Goal: Task Accomplishment & Management: Use online tool/utility

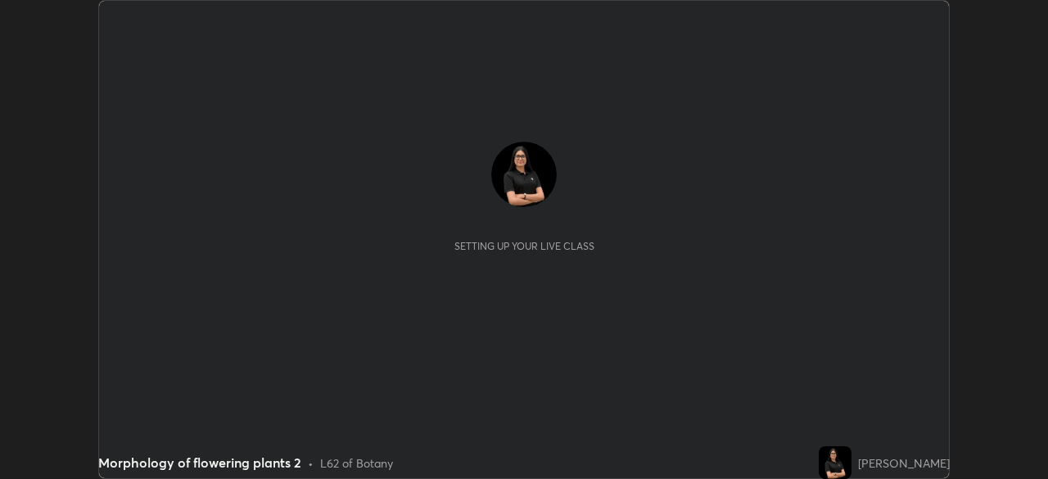
scroll to position [479, 1048]
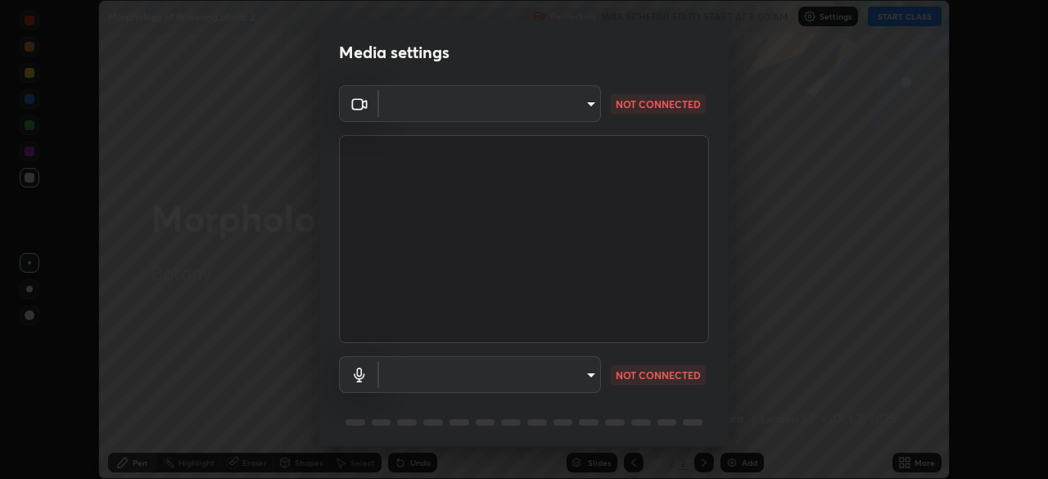
type input "ddeb460be698feac5301e169f53eca599c89e620ae617368e30cc776484c20c4"
type input "default"
click at [440, 114] on body "Erase all Morphology of flowering plants 2 Recording WAS SCHEDULED TO START AT …" at bounding box center [524, 239] width 1048 height 479
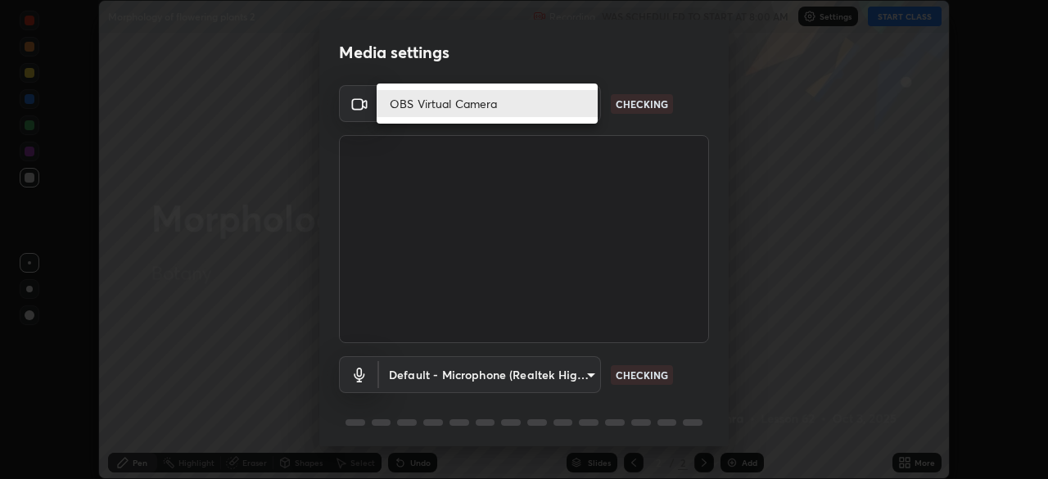
click at [445, 93] on li "OBS Virtual Camera" at bounding box center [487, 103] width 221 height 27
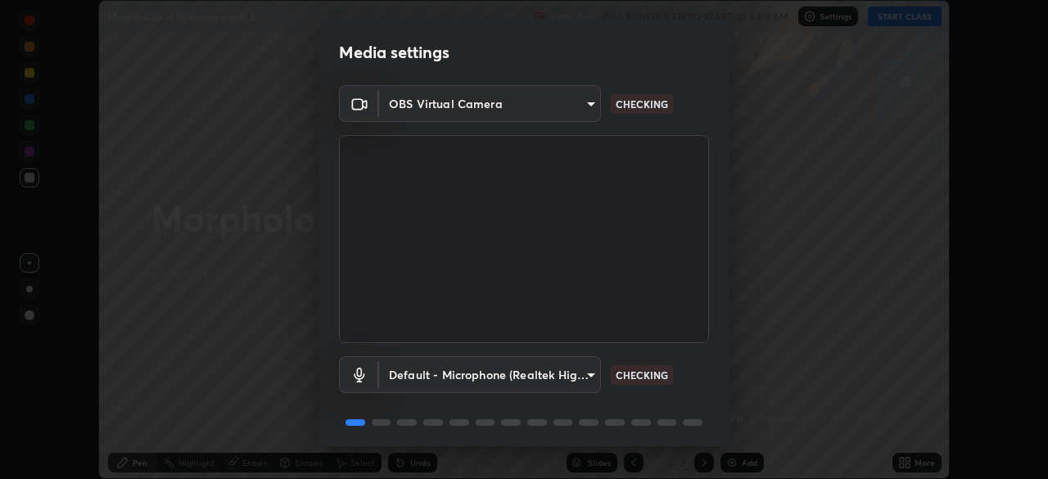
scroll to position [58, 0]
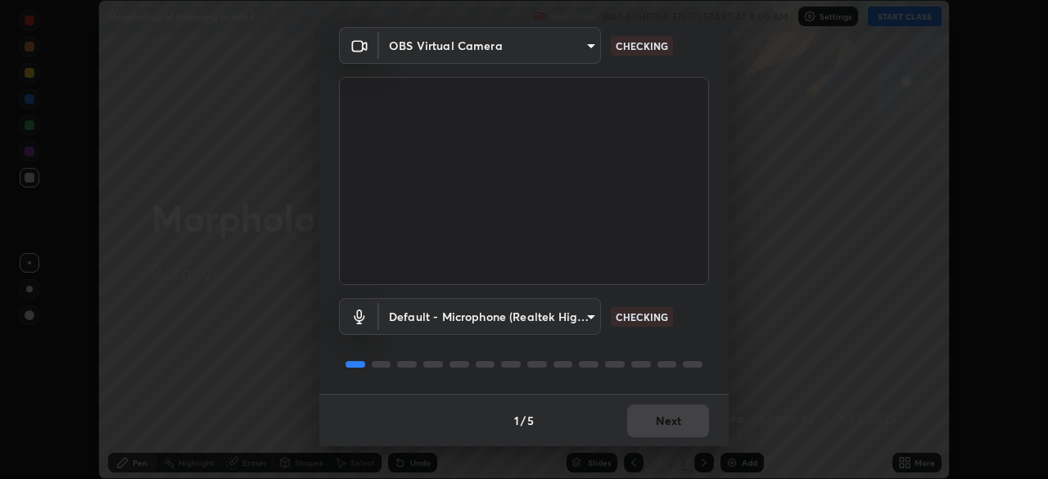
click at [463, 320] on body "Erase all Morphology of flowering plants 2 Recording WAS SCHEDULED TO START AT …" at bounding box center [524, 239] width 1048 height 479
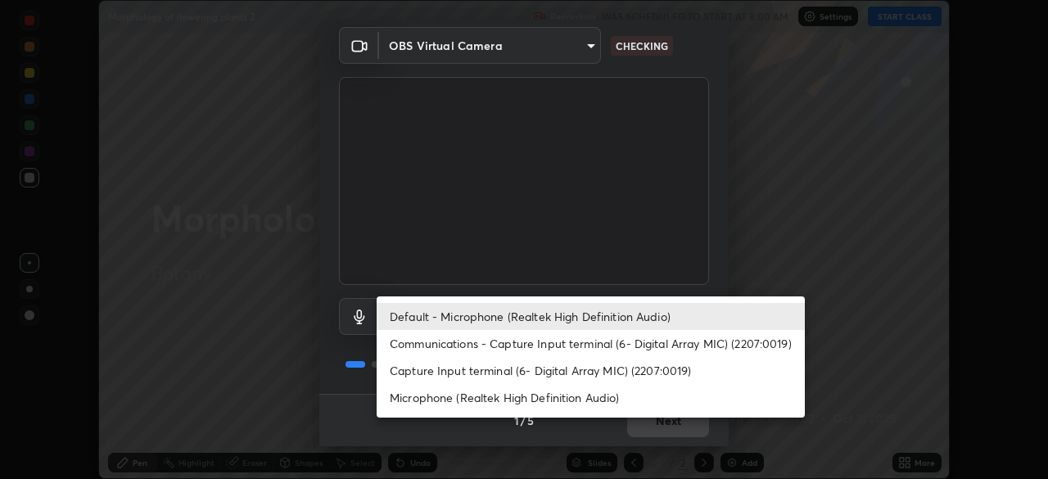
click at [497, 311] on li "Default - Microphone (Realtek High Definition Audio)" at bounding box center [591, 316] width 428 height 27
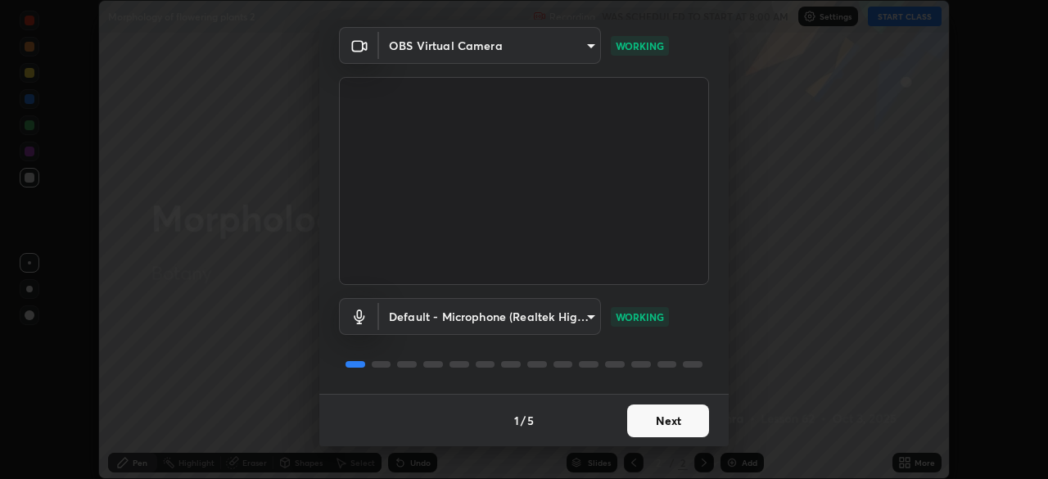
click at [664, 418] on button "Next" at bounding box center [668, 420] width 82 height 33
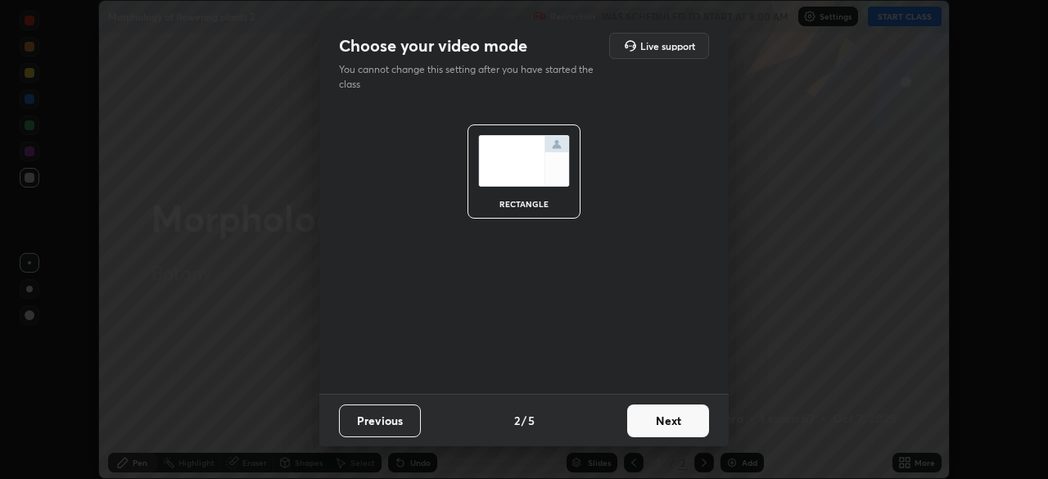
click at [667, 417] on button "Next" at bounding box center [668, 420] width 82 height 33
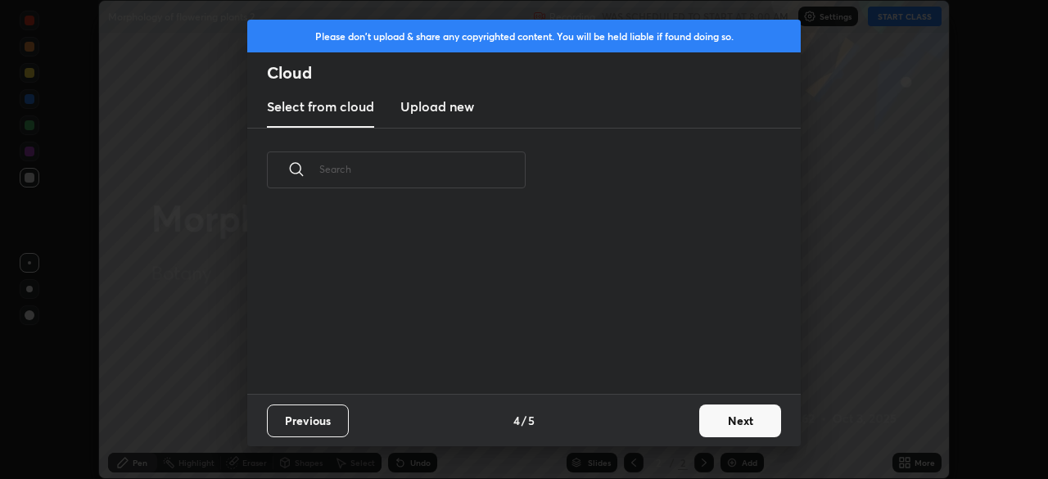
click at [740, 421] on button "Next" at bounding box center [740, 420] width 82 height 33
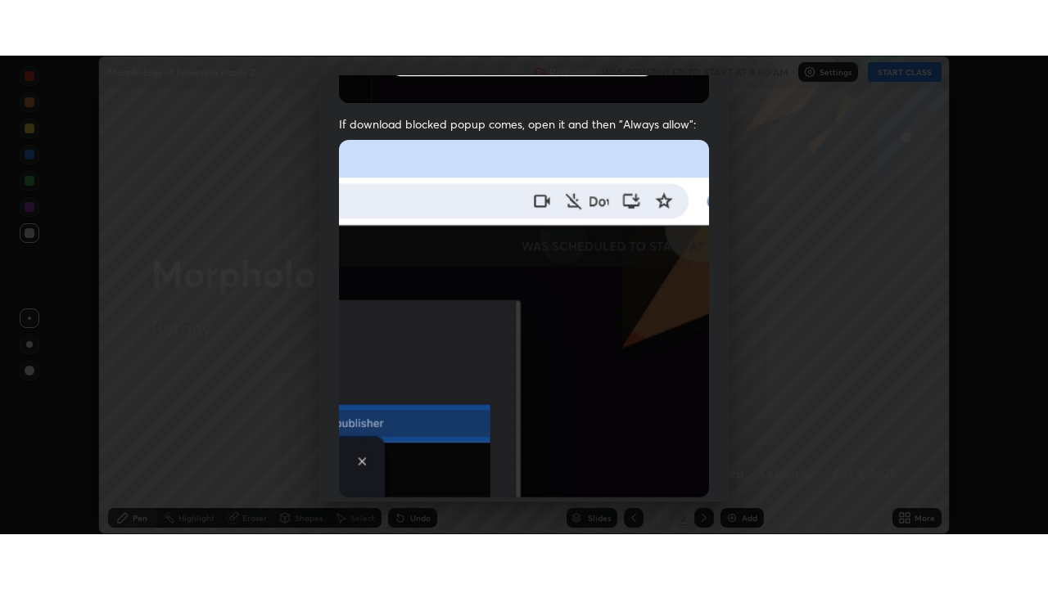
scroll to position [392, 0]
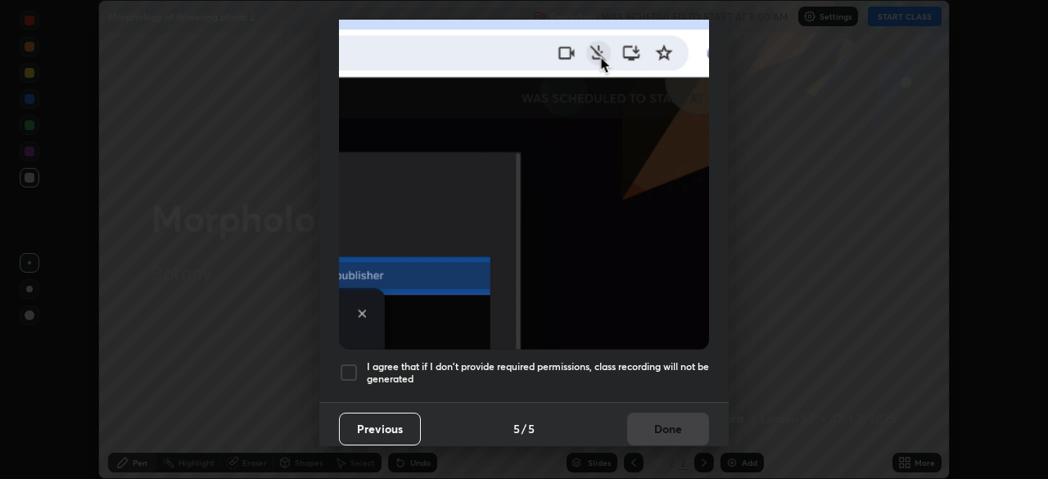
click at [344, 364] on div at bounding box center [349, 373] width 20 height 20
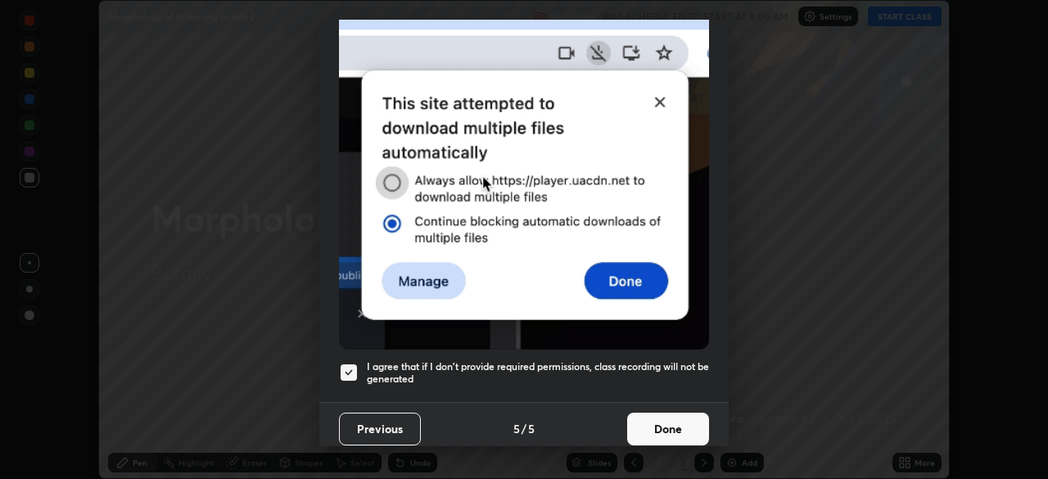
click at [683, 422] on button "Done" at bounding box center [668, 429] width 82 height 33
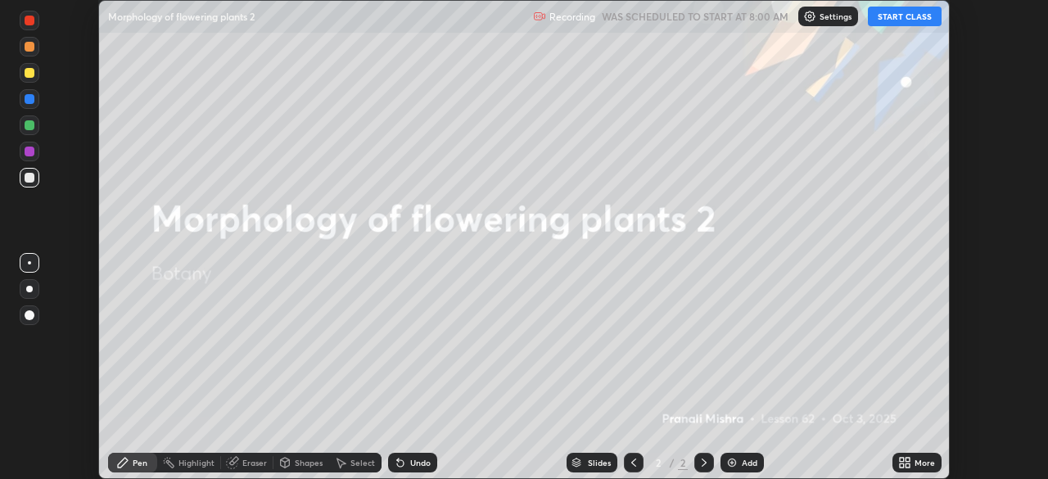
click at [891, 17] on button "START CLASS" at bounding box center [905, 17] width 74 height 20
click at [742, 463] on div "Add" at bounding box center [750, 462] width 16 height 8
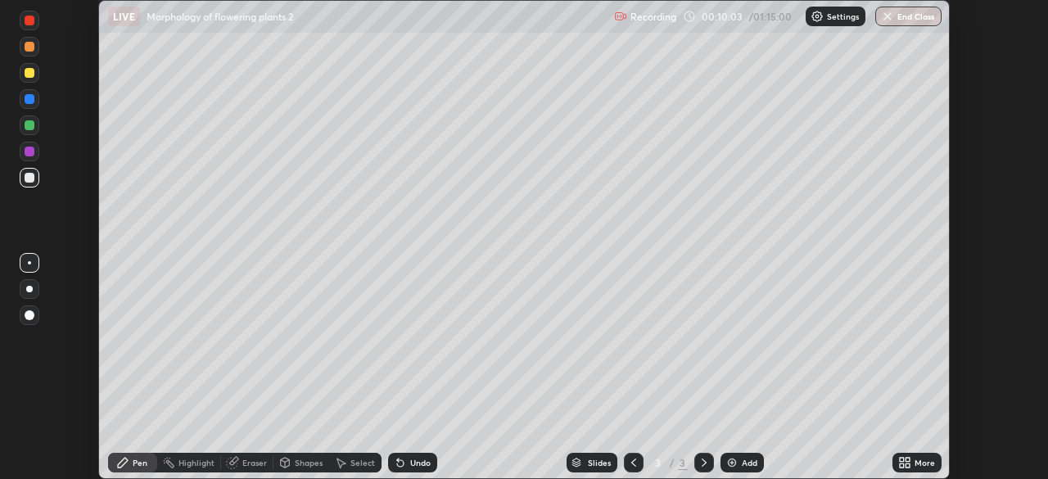
click at [907, 459] on icon at bounding box center [907, 460] width 4 height 4
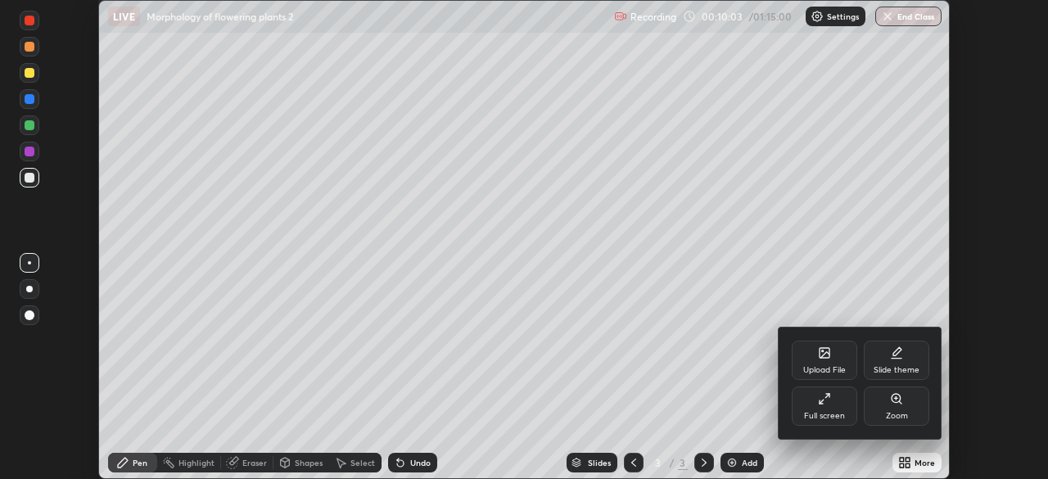
click at [840, 417] on div "Full screen" at bounding box center [824, 416] width 41 height 8
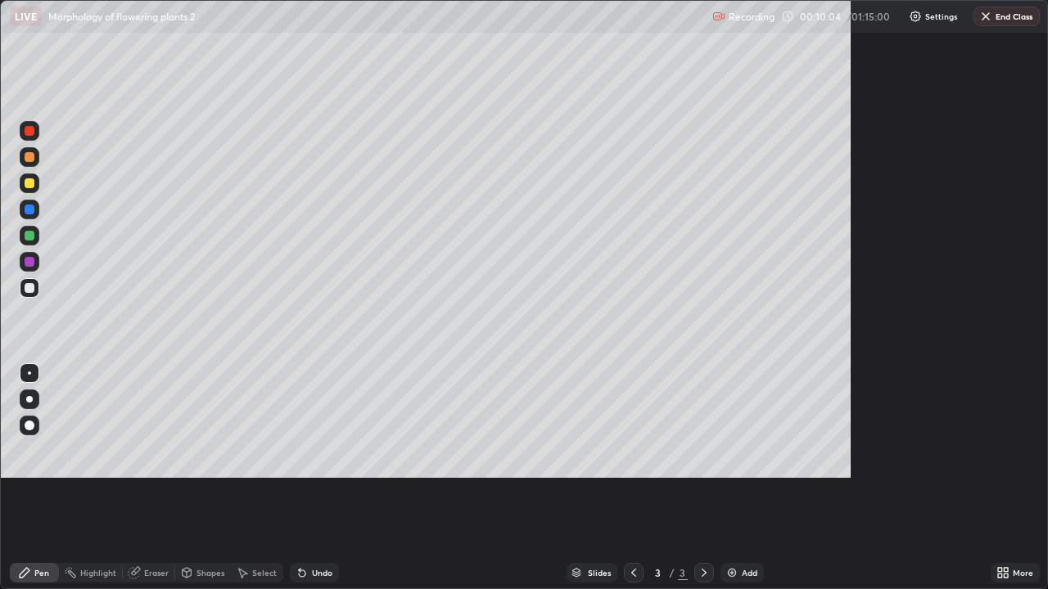
scroll to position [589, 1048]
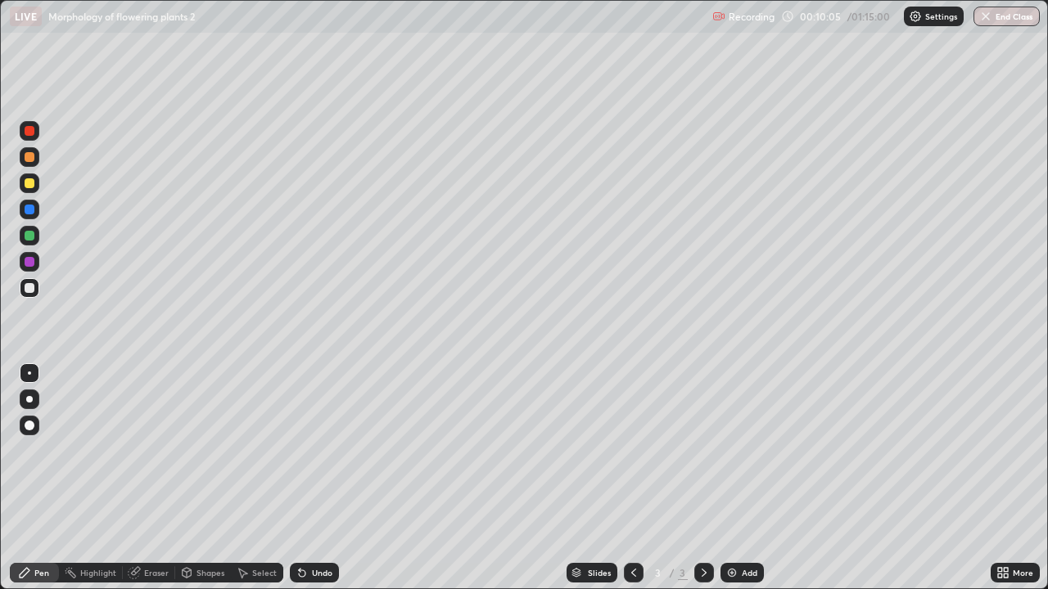
click at [29, 399] on div at bounding box center [29, 399] width 7 height 7
click at [158, 478] on div "Eraser" at bounding box center [156, 573] width 25 height 8
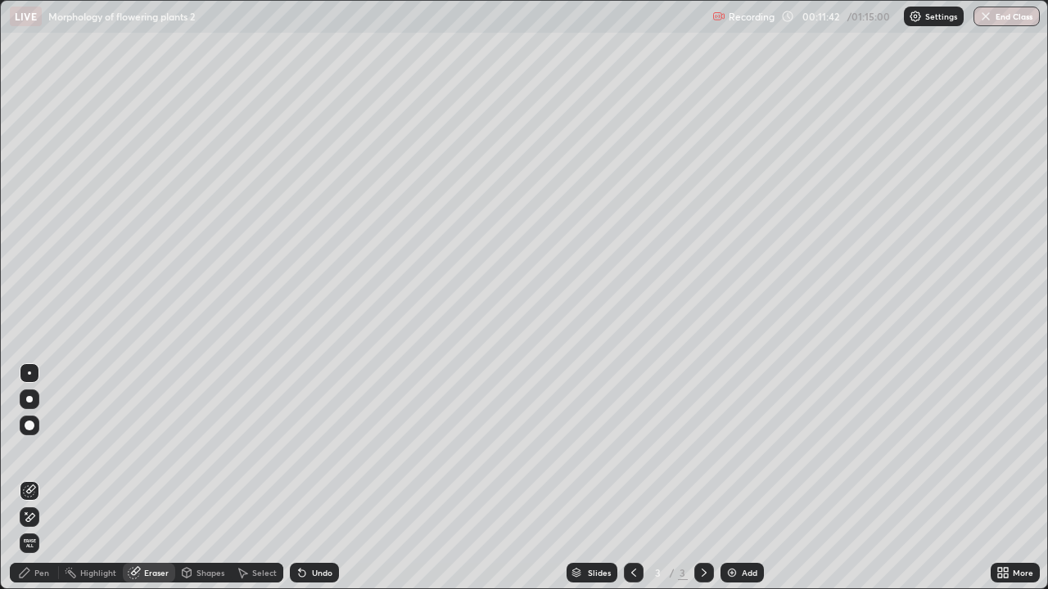
click at [34, 478] on div "Pen" at bounding box center [34, 573] width 49 height 20
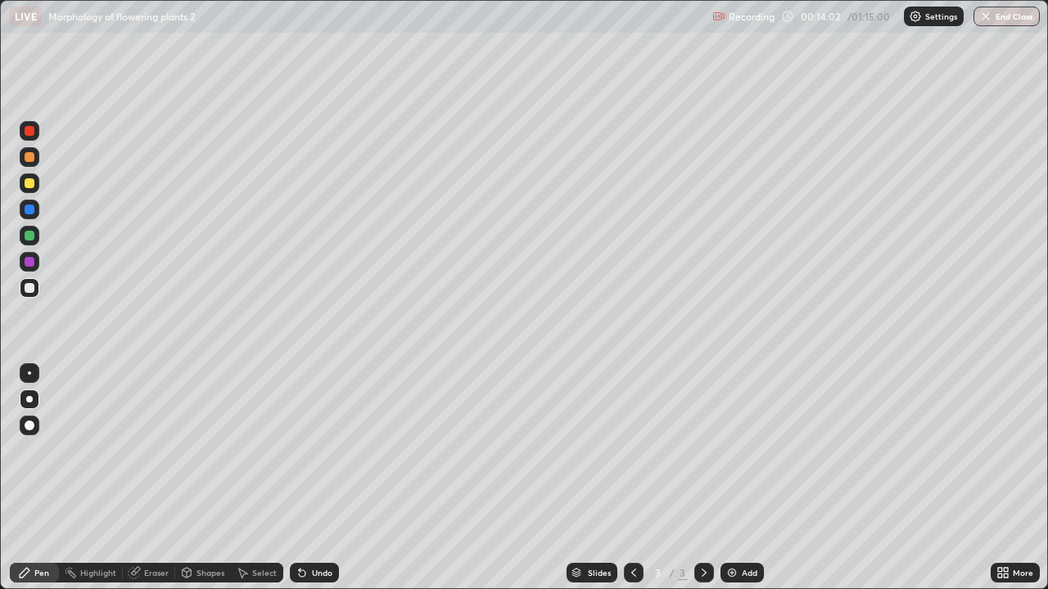
click at [29, 237] on div at bounding box center [30, 236] width 10 height 10
click at [746, 478] on div "Add" at bounding box center [750, 573] width 16 height 8
click at [33, 185] on div at bounding box center [30, 183] width 10 height 10
click at [30, 235] on div at bounding box center [30, 236] width 10 height 10
click at [152, 478] on div "Eraser" at bounding box center [156, 573] width 25 height 8
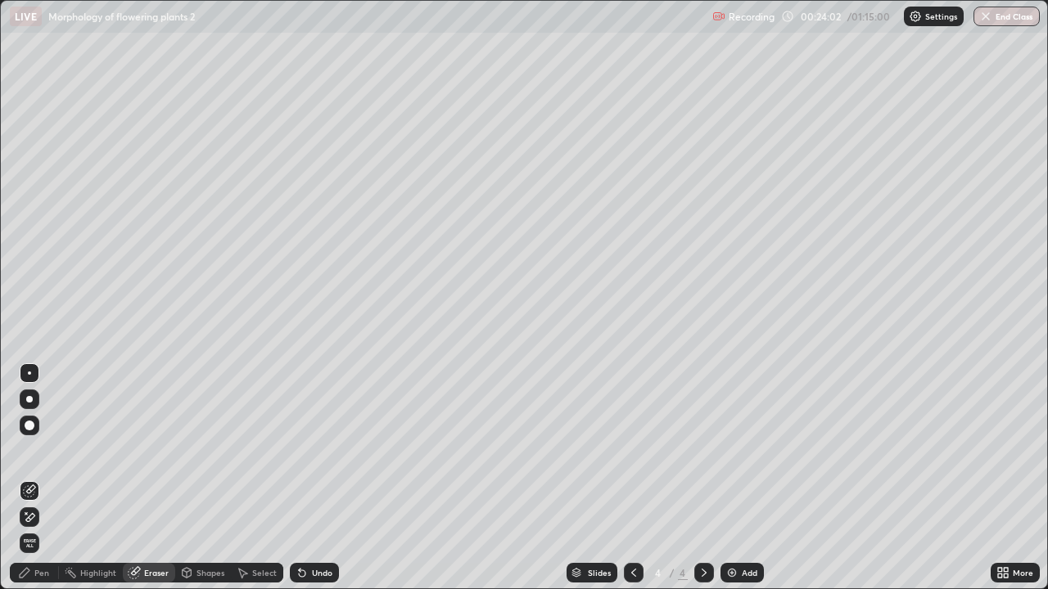
click at [48, 478] on div "Pen" at bounding box center [34, 573] width 49 height 20
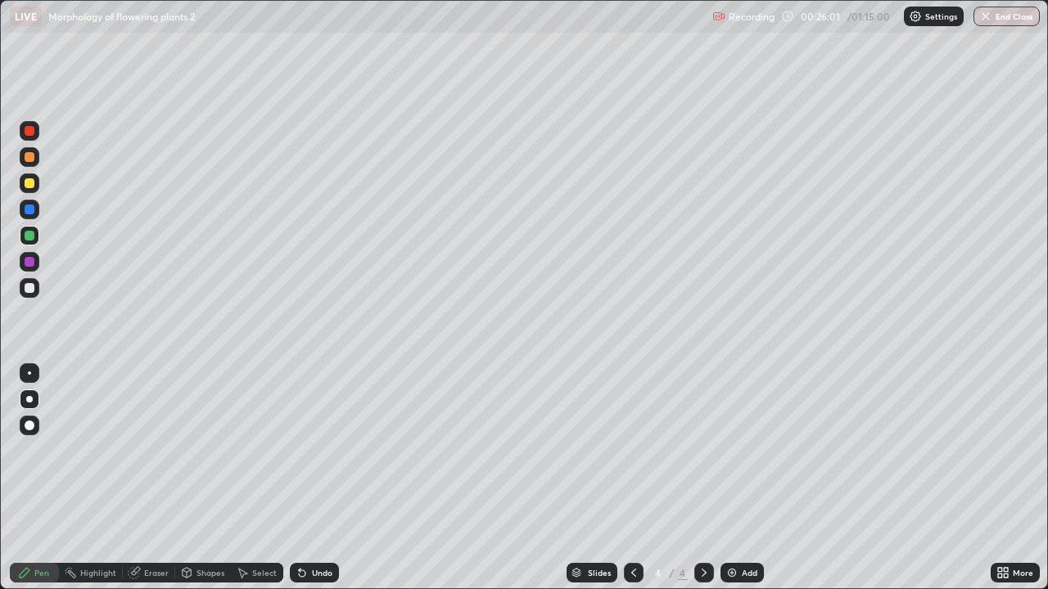
click at [31, 182] on div at bounding box center [30, 183] width 10 height 10
click at [153, 478] on div "Eraser" at bounding box center [156, 573] width 25 height 8
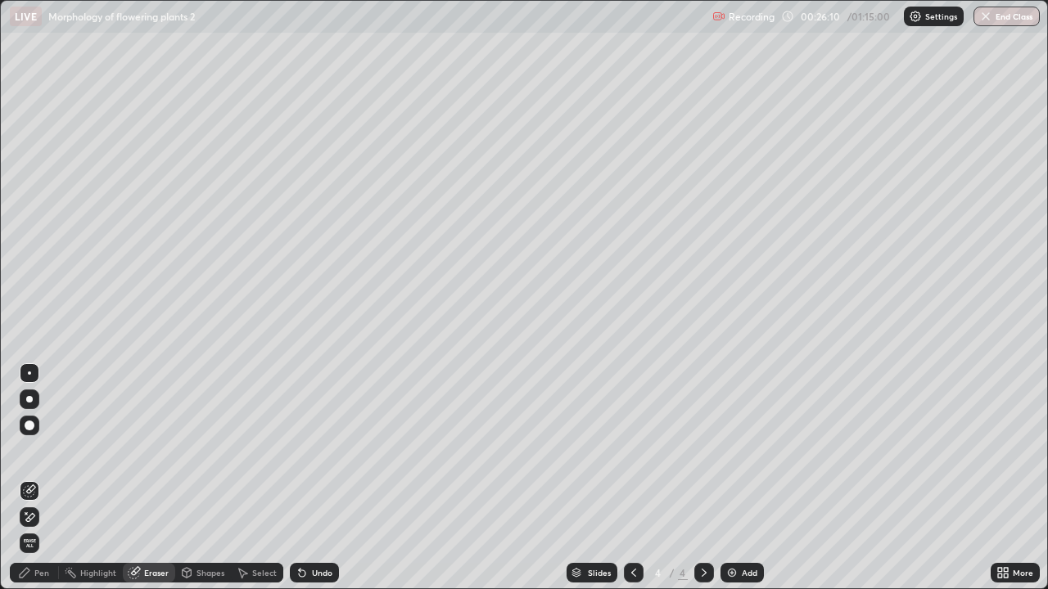
click at [32, 478] on icon at bounding box center [30, 517] width 9 height 8
click at [49, 478] on div "Pen" at bounding box center [34, 573] width 49 height 20
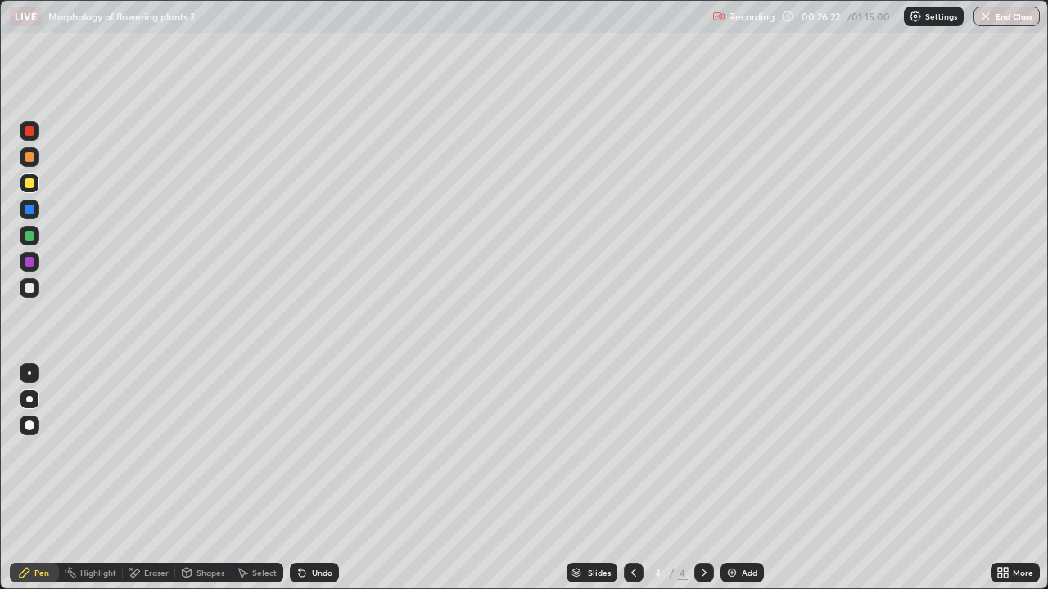
click at [318, 478] on div "Undo" at bounding box center [311, 573] width 56 height 33
click at [325, 478] on div "Undo" at bounding box center [322, 573] width 20 height 8
click at [324, 478] on div "Undo" at bounding box center [322, 573] width 20 height 8
click at [323, 478] on div "Undo" at bounding box center [322, 573] width 20 height 8
click at [160, 478] on div "Eraser" at bounding box center [156, 573] width 25 height 8
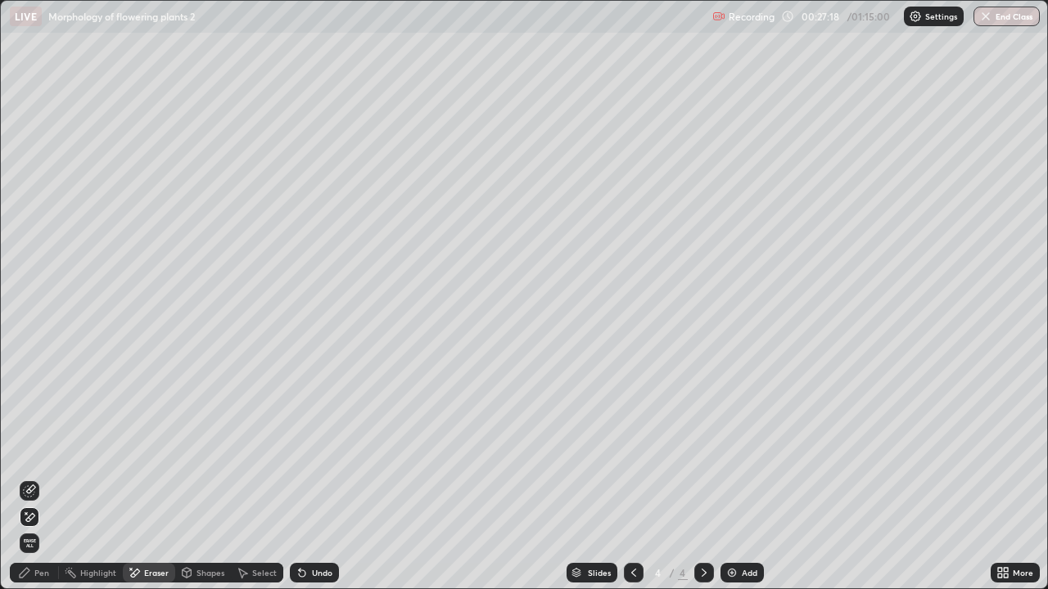
click at [42, 478] on div "Pen" at bounding box center [41, 573] width 15 height 8
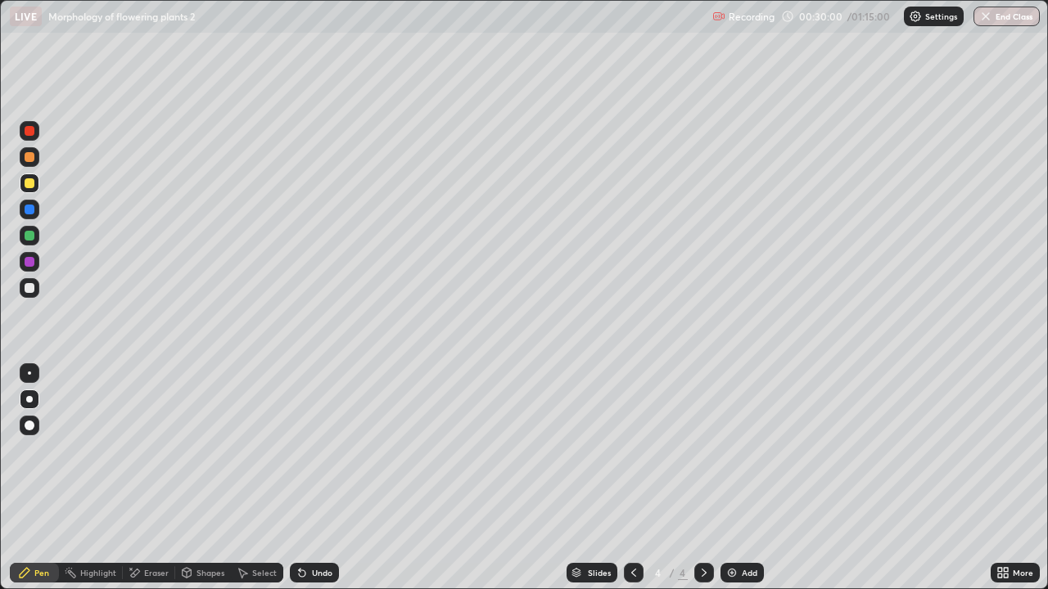
click at [742, 478] on div "Add" at bounding box center [741, 573] width 43 height 20
click at [30, 158] on div at bounding box center [30, 157] width 10 height 10
click at [318, 478] on div "Undo" at bounding box center [322, 573] width 20 height 8
click at [756, 478] on div "Add" at bounding box center [741, 573] width 43 height 20
click at [324, 478] on div "Undo" at bounding box center [314, 573] width 49 height 20
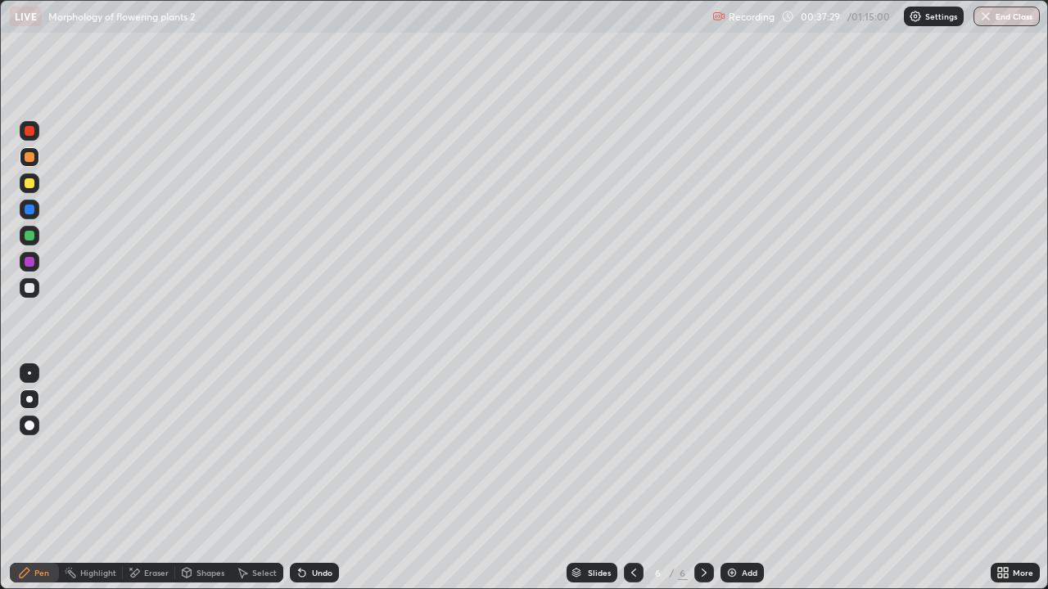
click at [322, 478] on div "Undo" at bounding box center [322, 573] width 20 height 8
click at [330, 478] on div "Undo" at bounding box center [314, 573] width 49 height 20
click at [324, 478] on div "Undo" at bounding box center [314, 573] width 49 height 20
click at [156, 478] on div "Eraser" at bounding box center [156, 573] width 25 height 8
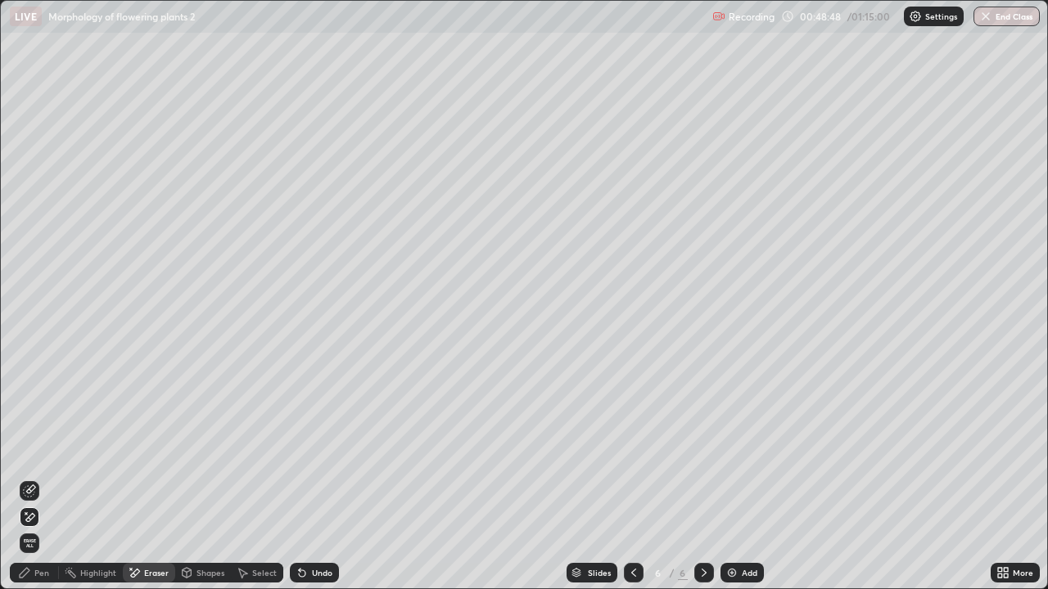
click at [47, 478] on div "Pen" at bounding box center [41, 573] width 15 height 8
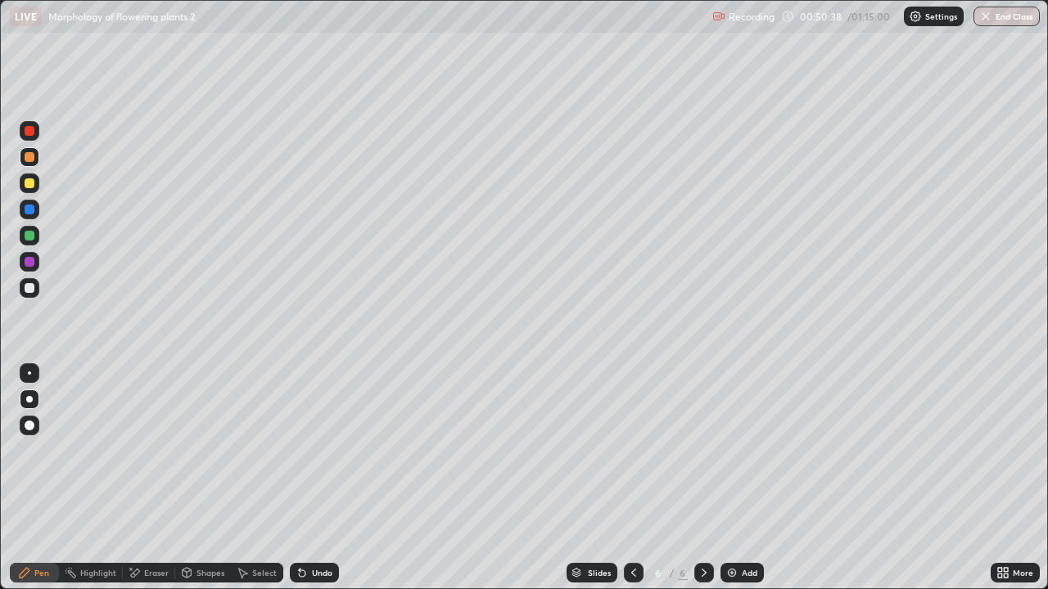
click at [324, 478] on div "Undo" at bounding box center [314, 573] width 49 height 20
click at [313, 478] on div "Undo" at bounding box center [322, 573] width 20 height 8
click at [321, 478] on div "Undo" at bounding box center [322, 573] width 20 height 8
click at [329, 478] on div "Undo" at bounding box center [322, 573] width 20 height 8
click at [742, 478] on div "Add" at bounding box center [750, 573] width 16 height 8
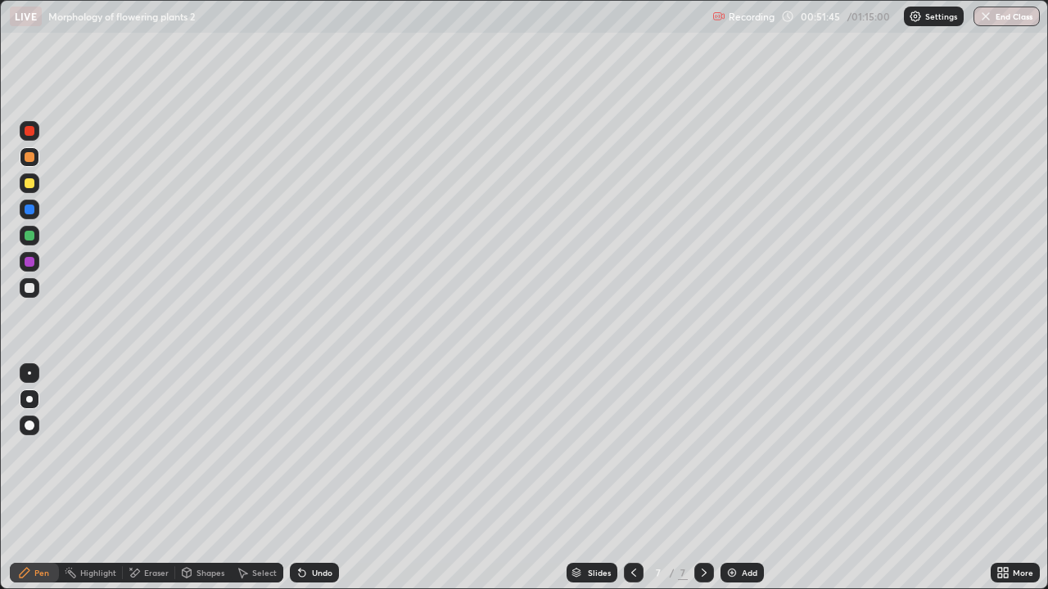
click at [160, 478] on div "Eraser" at bounding box center [156, 573] width 25 height 8
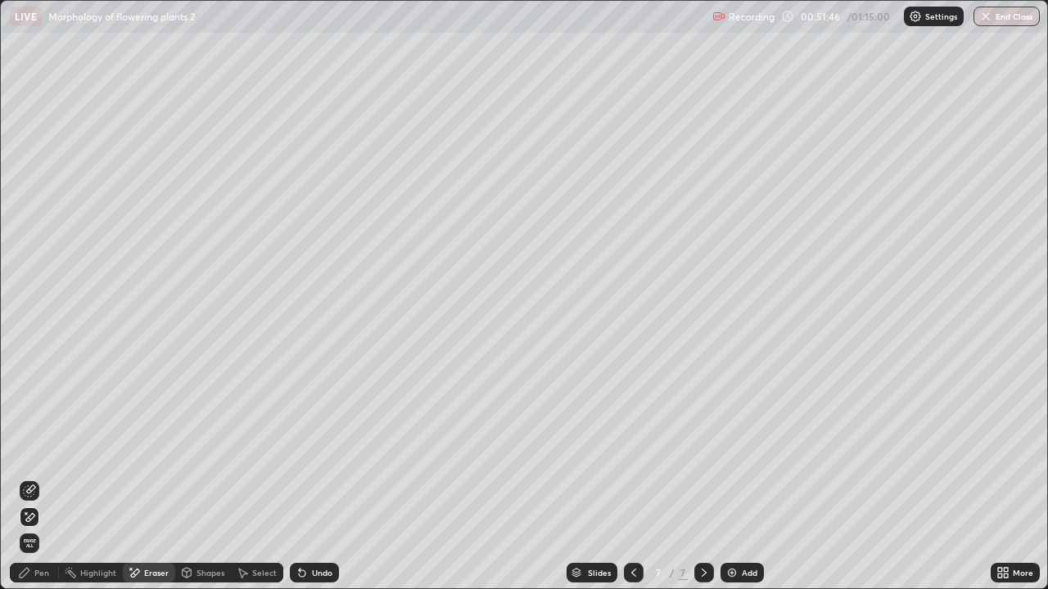
click at [48, 478] on div "Pen" at bounding box center [41, 573] width 15 height 8
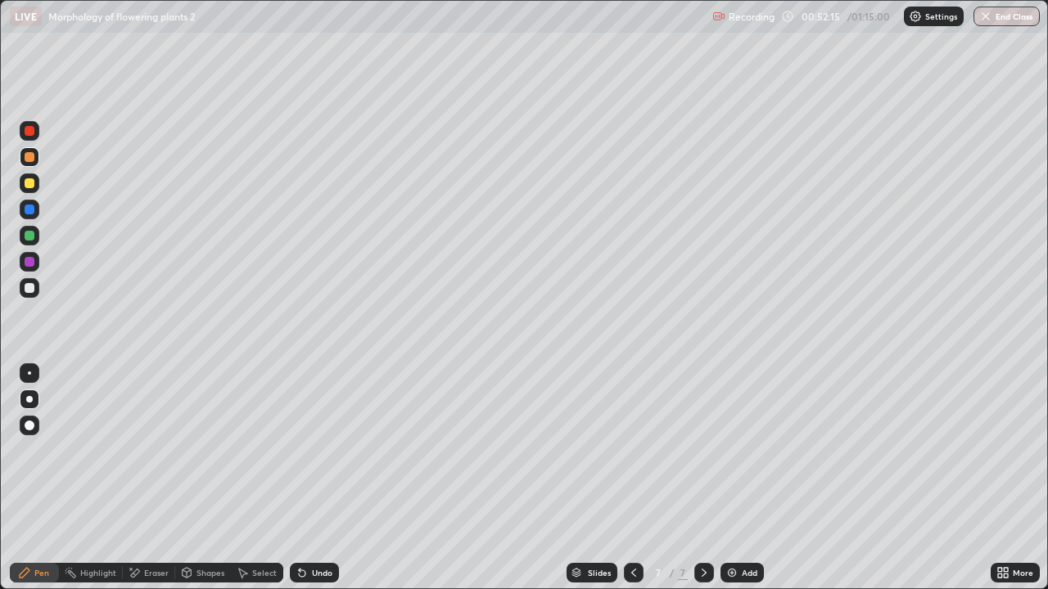
click at [34, 237] on div at bounding box center [30, 236] width 10 height 10
click at [264, 478] on div "Select" at bounding box center [264, 573] width 25 height 8
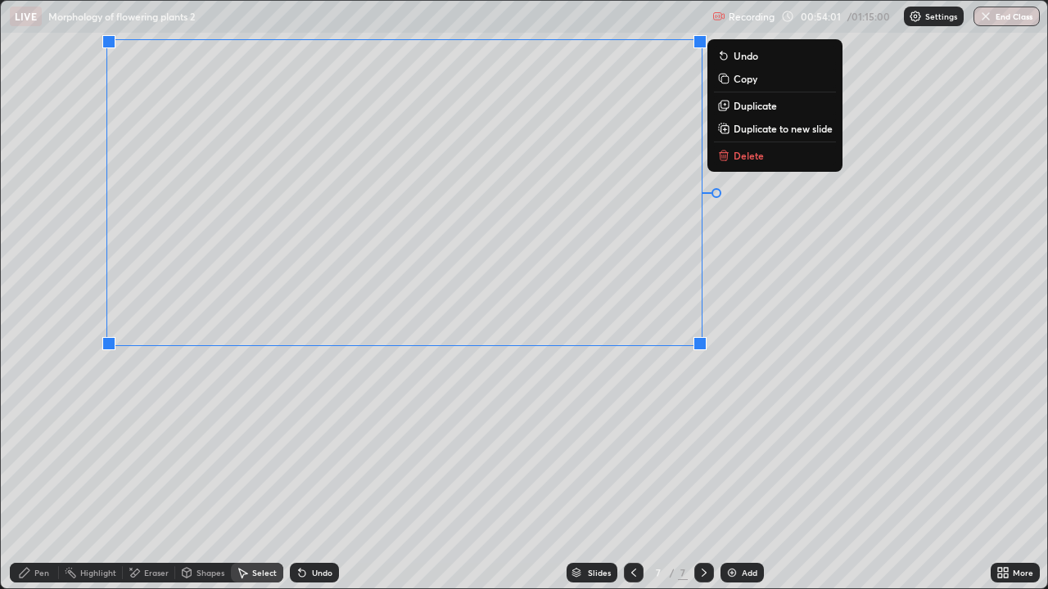
click at [49, 478] on div "Pen" at bounding box center [34, 573] width 49 height 20
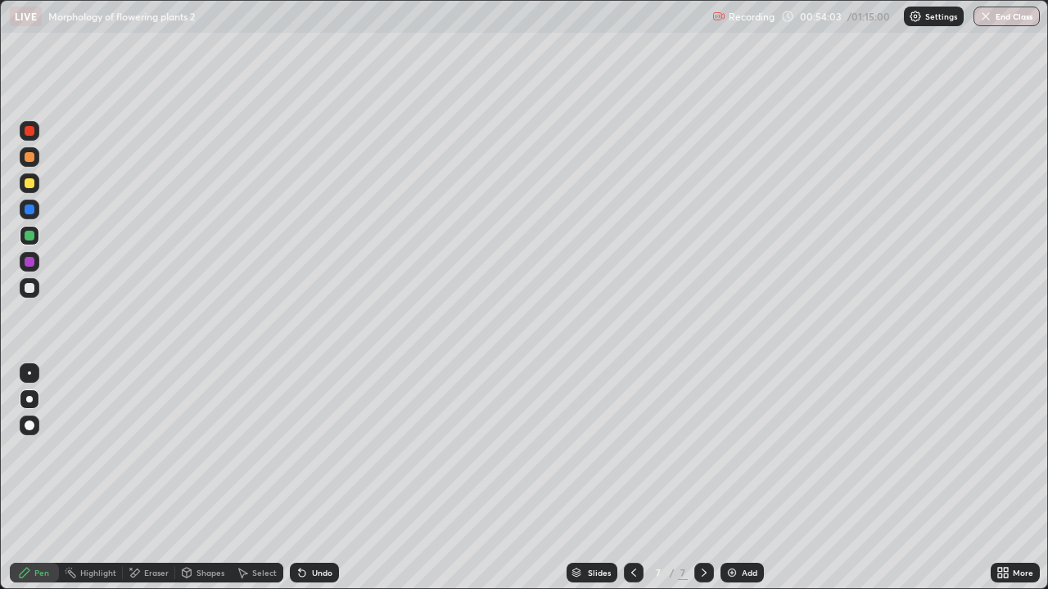
click at [31, 185] on div at bounding box center [30, 183] width 10 height 10
click at [29, 286] on div at bounding box center [30, 288] width 10 height 10
click at [299, 478] on div "Undo" at bounding box center [314, 573] width 49 height 20
click at [30, 186] on div at bounding box center [30, 183] width 10 height 10
click at [1010, 14] on button "End Class" at bounding box center [1006, 17] width 66 height 20
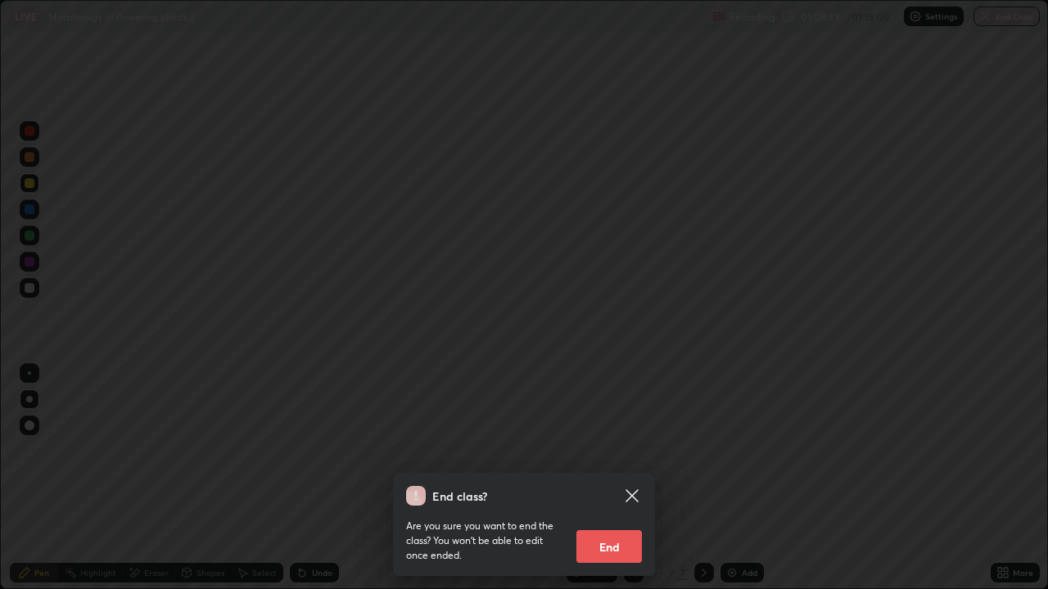
click at [615, 478] on button "End" at bounding box center [608, 546] width 65 height 33
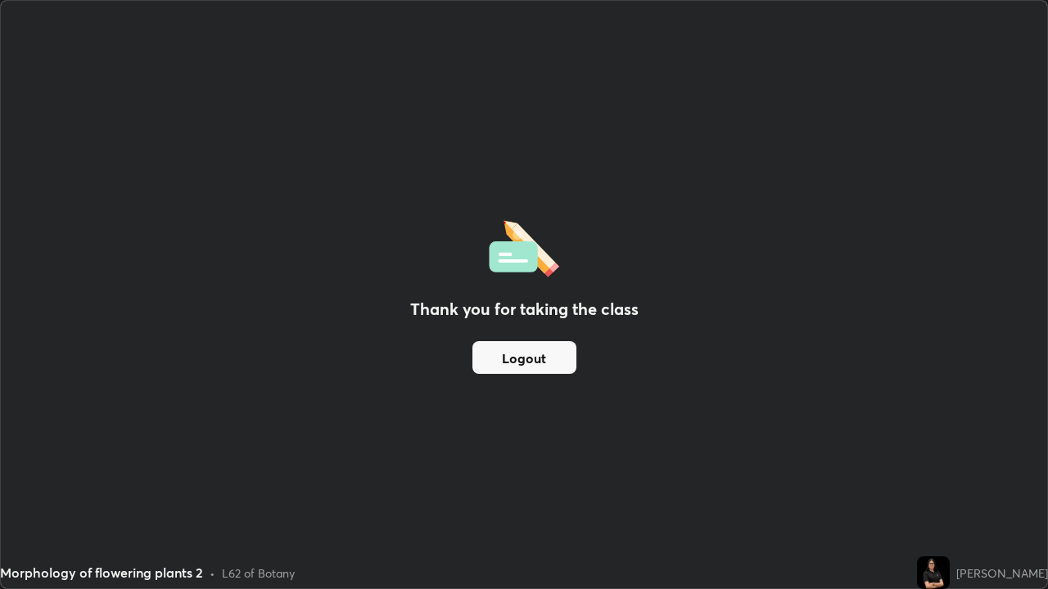
click at [534, 353] on button "Logout" at bounding box center [524, 357] width 104 height 33
click at [530, 353] on button "Logout" at bounding box center [524, 357] width 104 height 33
click at [528, 353] on button "Logout" at bounding box center [524, 357] width 104 height 33
